Goal: Transaction & Acquisition: Obtain resource

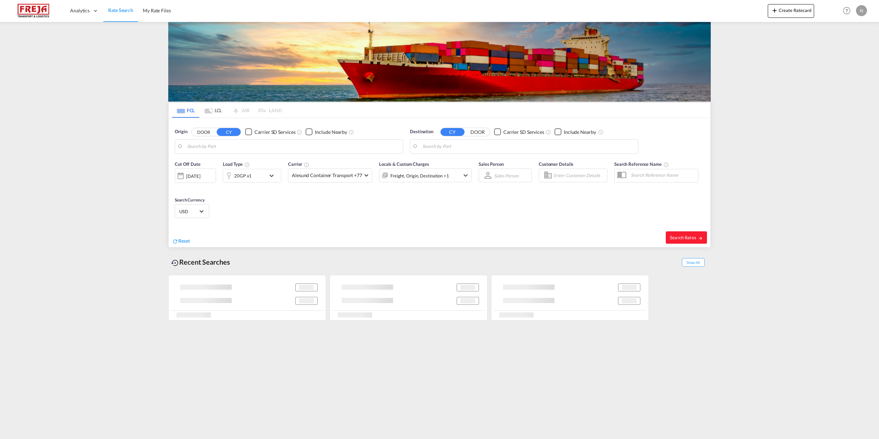
type input "[GEOGRAPHIC_DATA], [GEOGRAPHIC_DATA]"
type input "[GEOGRAPHIC_DATA], [GEOGRAPHIC_DATA], USDEN"
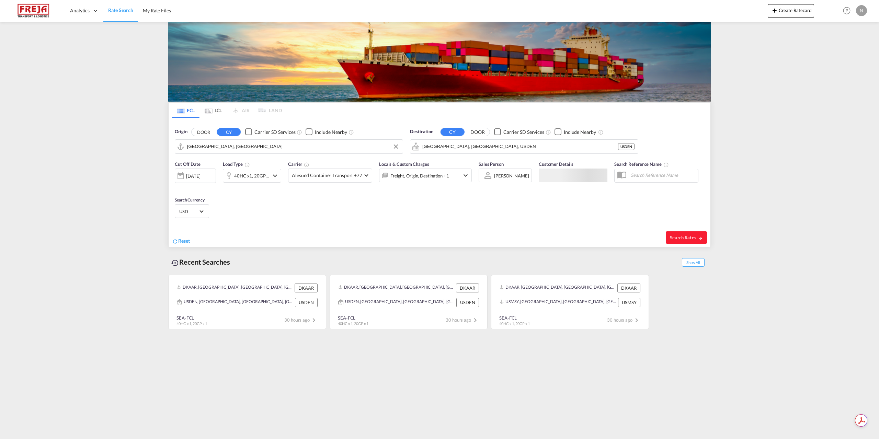
click at [221, 145] on input "[GEOGRAPHIC_DATA], [GEOGRAPHIC_DATA]" at bounding box center [293, 146] width 212 height 10
click at [227, 164] on div "[GEOGRAPHIC_DATA] ([GEOGRAPHIC_DATA]) Denmark DKCPH" at bounding box center [240, 165] width 130 height 21
type input "[GEOGRAPHIC_DATA] ([GEOGRAPHIC_DATA]), DKCPH"
click at [259, 176] on div "40HC x1, 20GP x1" at bounding box center [251, 176] width 35 height 10
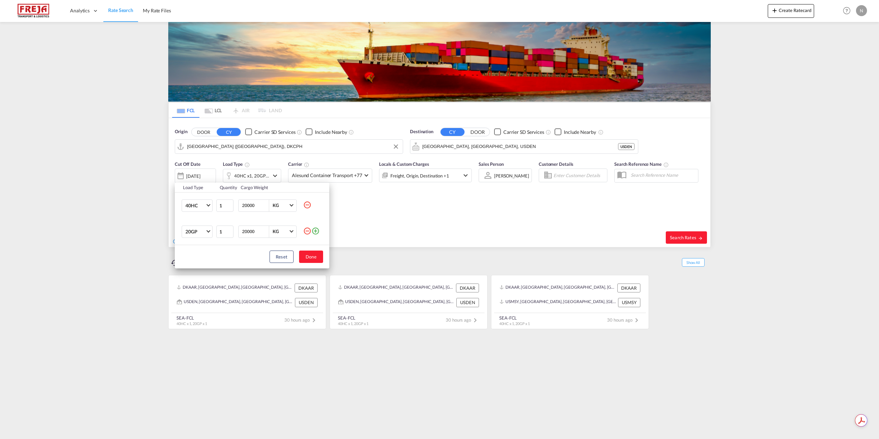
click at [306, 230] on md-icon "icon-minus-circle-outline" at bounding box center [307, 231] width 8 height 8
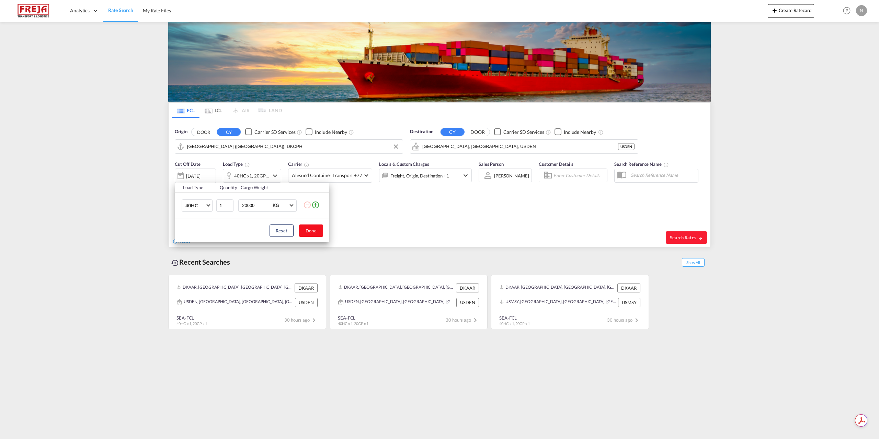
click at [313, 232] on button "Done" at bounding box center [311, 230] width 24 height 12
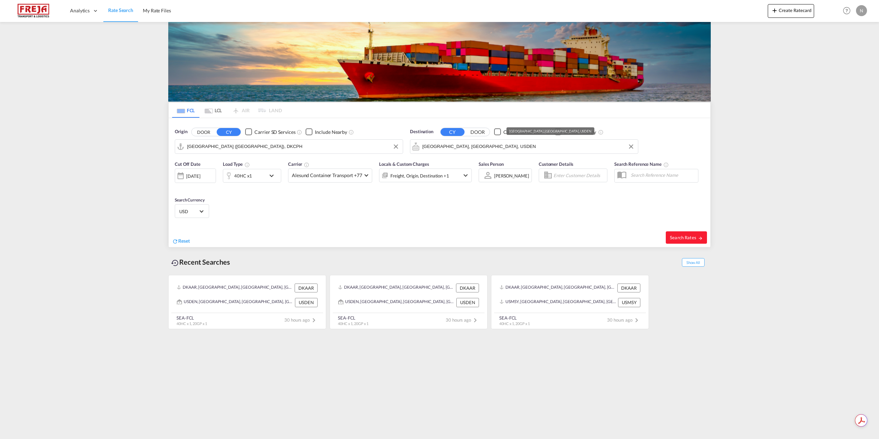
click at [447, 147] on input "[GEOGRAPHIC_DATA], [GEOGRAPHIC_DATA], USDEN" at bounding box center [528, 146] width 212 height 10
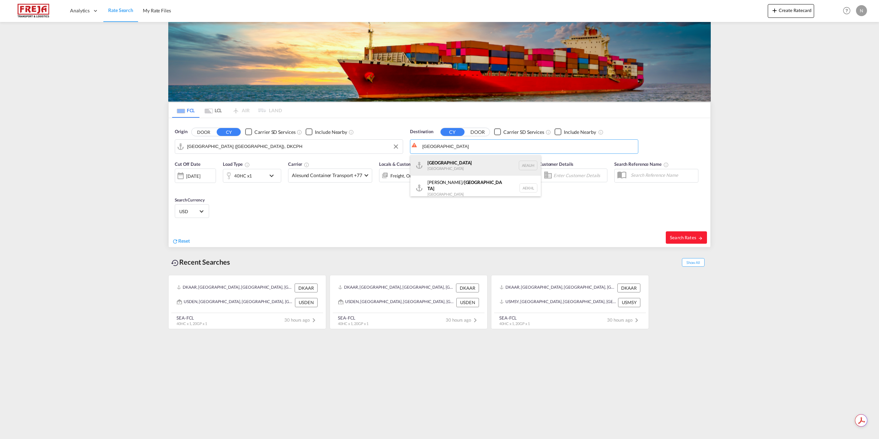
click at [450, 163] on div "[GEOGRAPHIC_DATA] [GEOGRAPHIC_DATA] [GEOGRAPHIC_DATA]" at bounding box center [475, 165] width 130 height 21
type input "[GEOGRAPHIC_DATA], [GEOGRAPHIC_DATA]"
click at [686, 237] on span "Search Rates" at bounding box center [686, 237] width 33 height 5
type input "DKCPH to AEAUH / [DATE]"
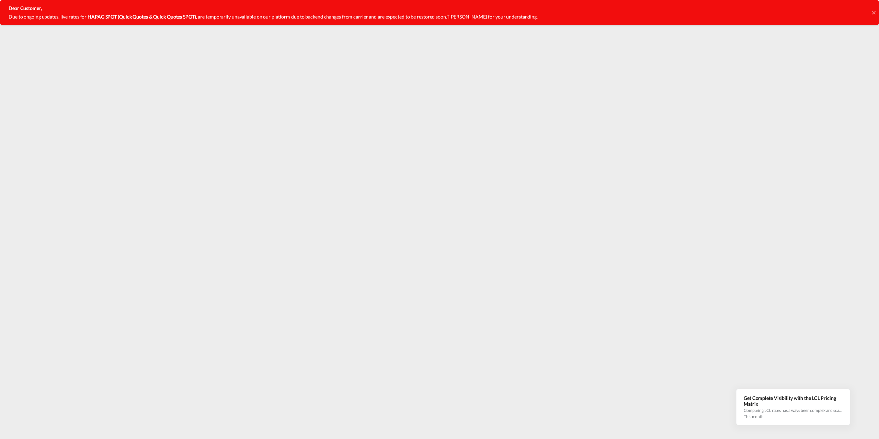
click at [873, 13] on icon at bounding box center [872, 12] width 3 height 3
